Goal: Transaction & Acquisition: Subscribe to service/newsletter

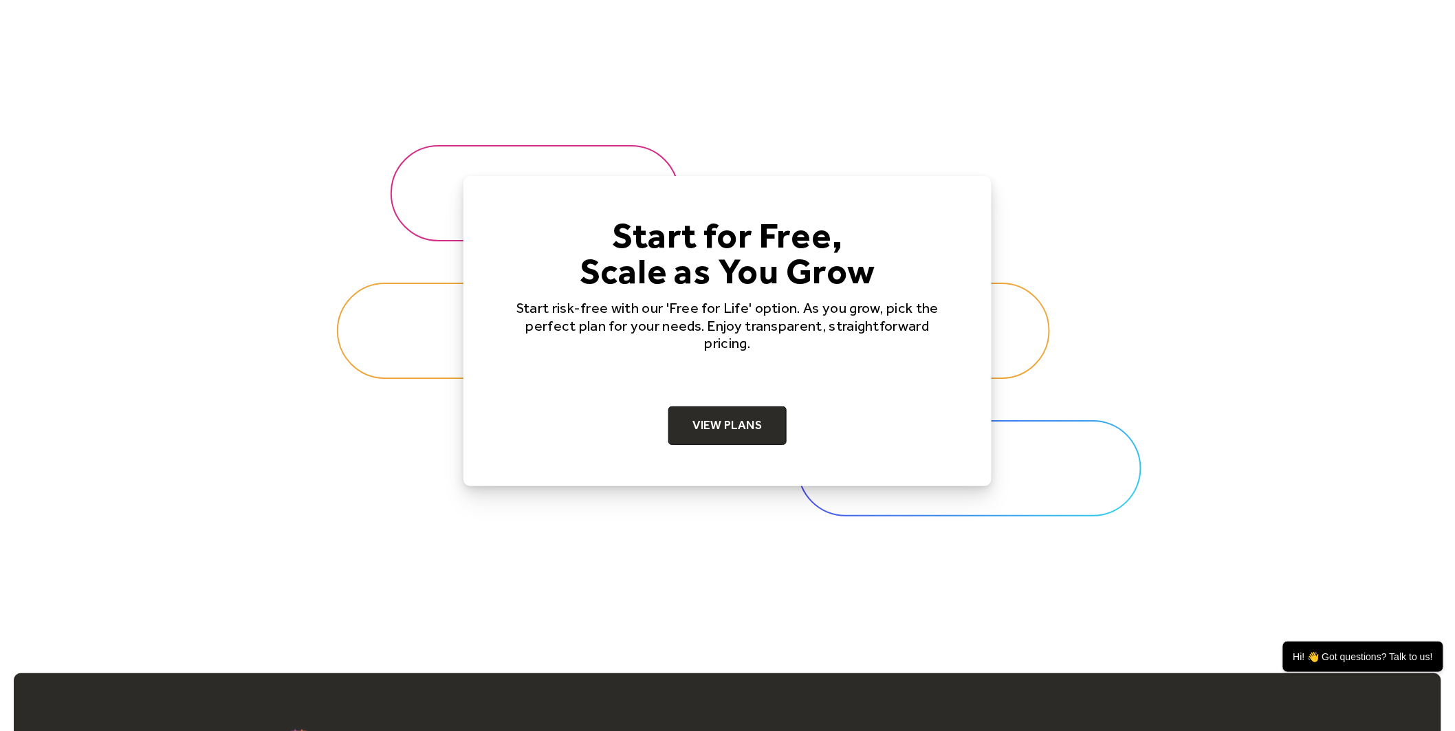
scroll to position [4203, 0]
click at [748, 414] on link "View Plans" at bounding box center [727, 425] width 119 height 39
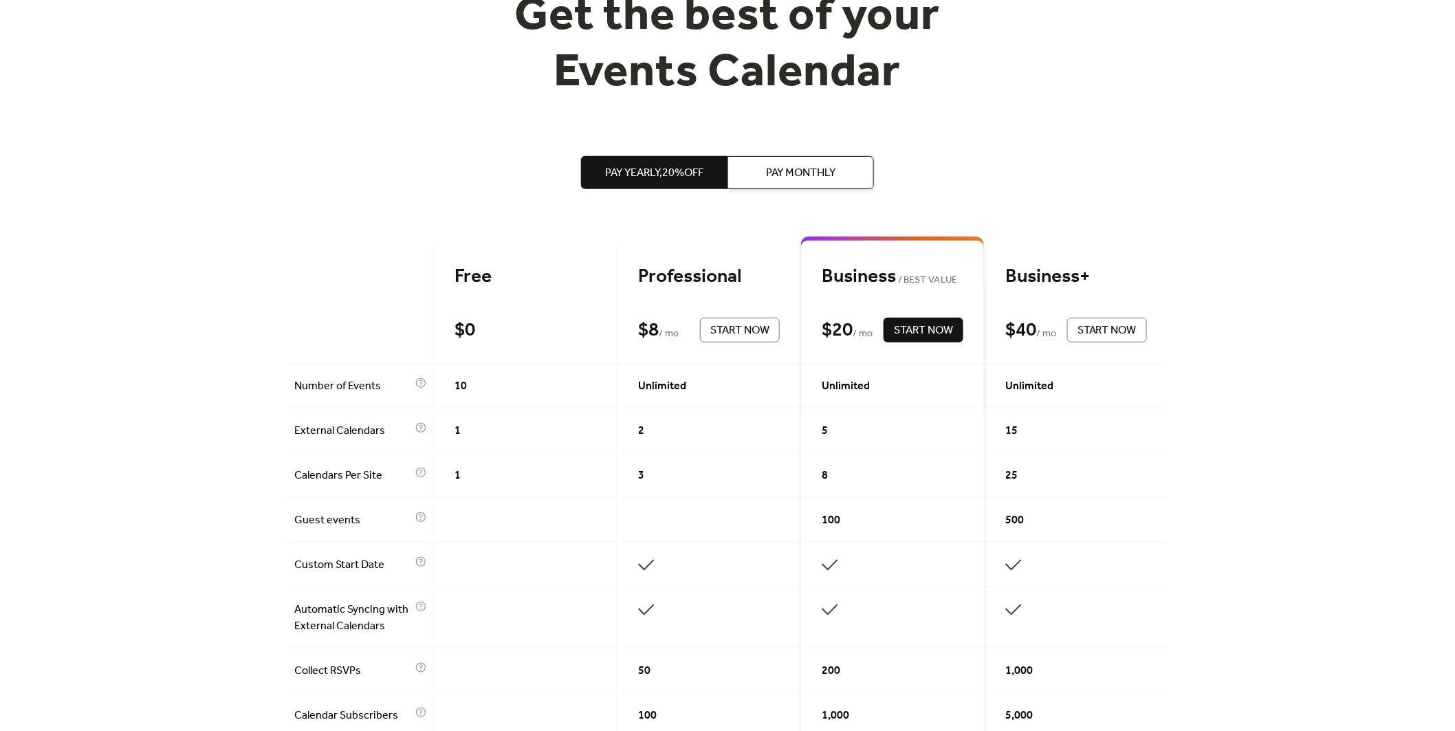
scroll to position [151, 0]
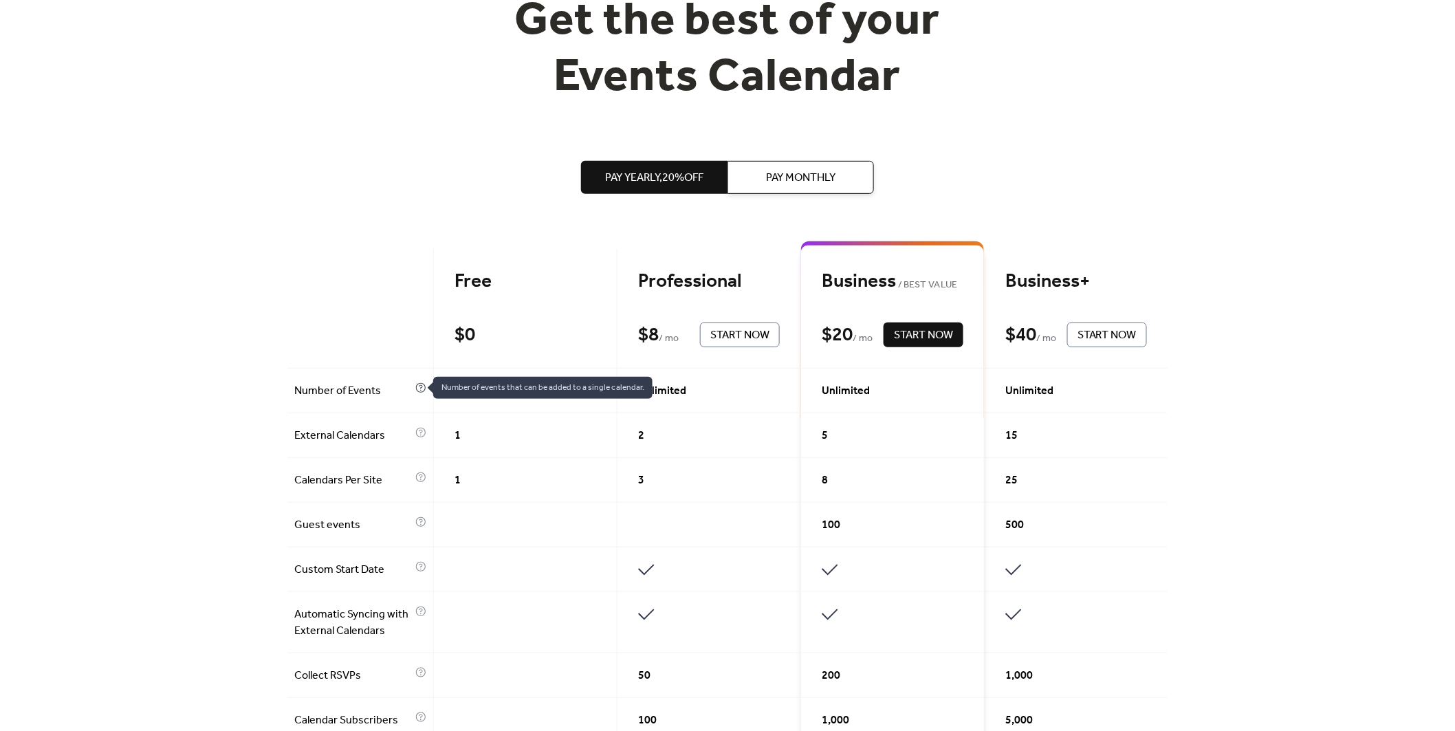
click at [421, 386] on icon at bounding box center [420, 387] width 11 height 11
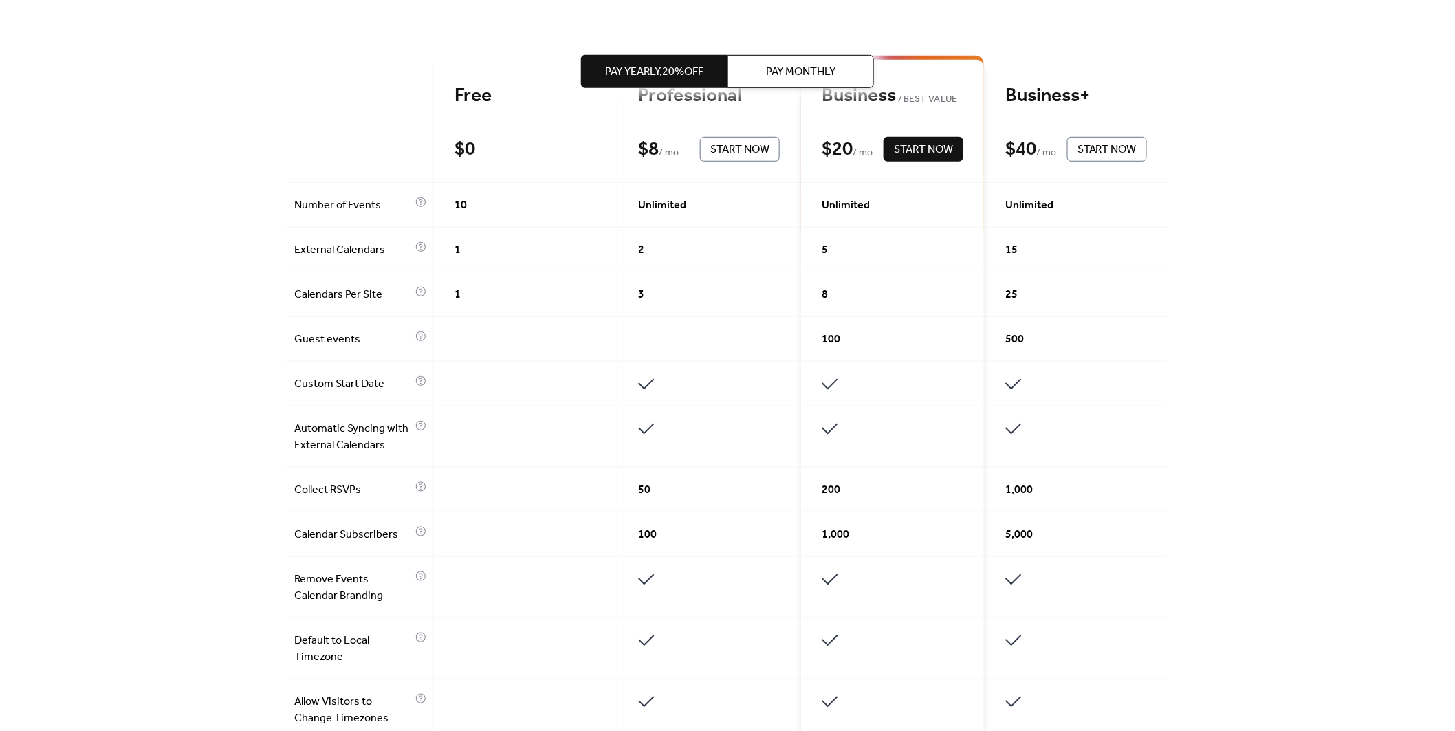
scroll to position [380, 0]
